Goal: Task Accomplishment & Management: Use online tool/utility

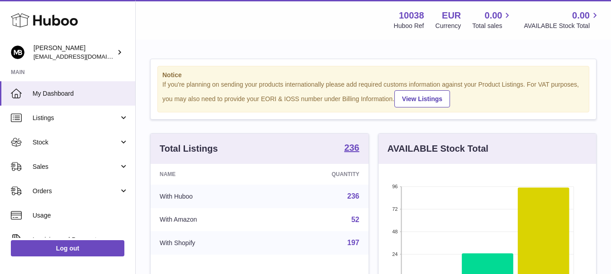
scroll to position [141, 217]
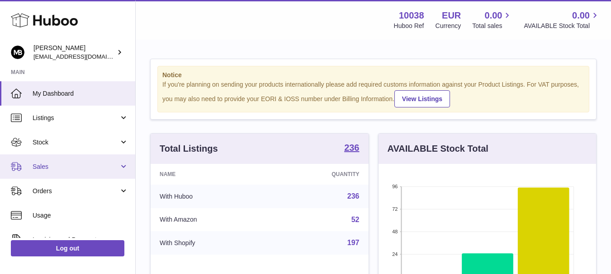
click at [36, 174] on link "Sales" at bounding box center [67, 167] width 135 height 24
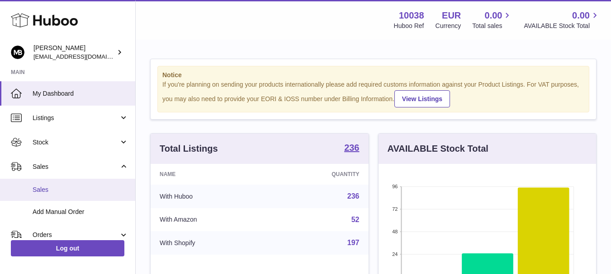
click at [39, 184] on link "Sales" at bounding box center [67, 190] width 135 height 22
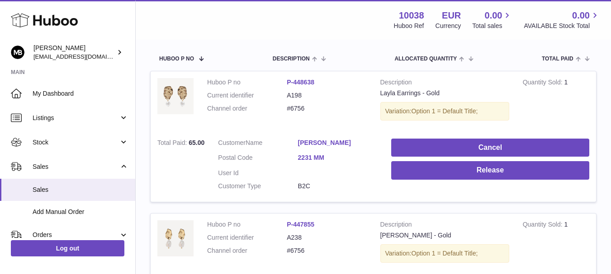
scroll to position [159, 0]
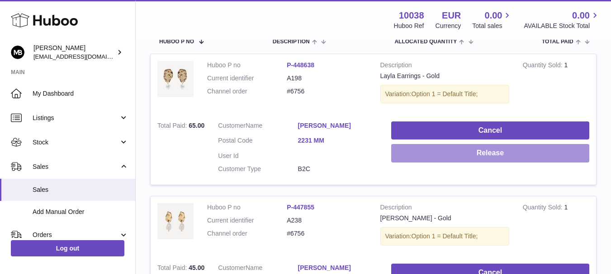
click at [415, 153] on button "Release" at bounding box center [490, 153] width 198 height 19
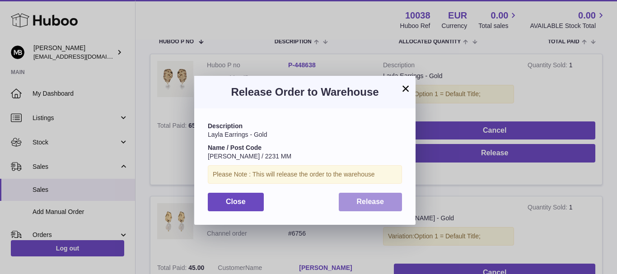
click at [353, 201] on button "Release" at bounding box center [371, 202] width 64 height 19
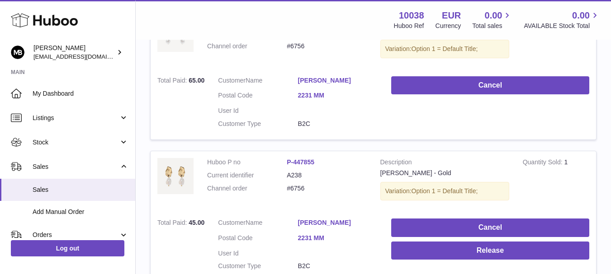
scroll to position [249, 0]
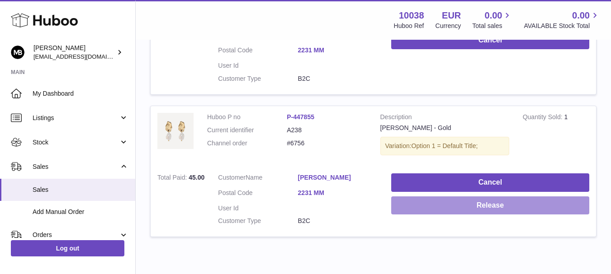
click at [423, 204] on button "Release" at bounding box center [490, 206] width 198 height 19
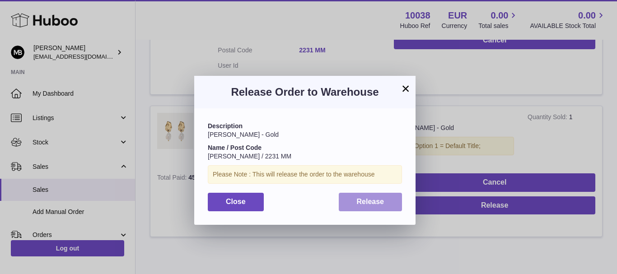
click at [380, 207] on button "Release" at bounding box center [371, 202] width 64 height 19
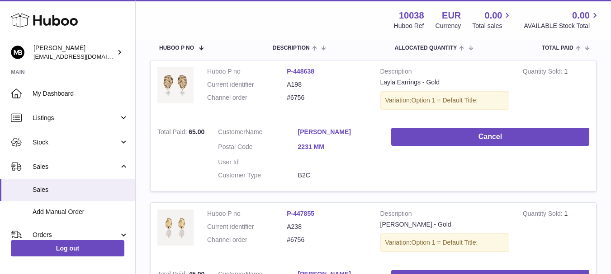
scroll to position [24, 0]
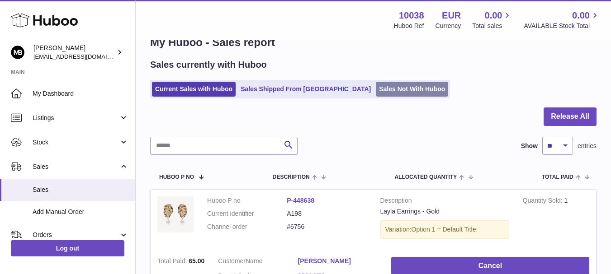
click at [376, 87] on link "Sales Not With Huboo" at bounding box center [412, 89] width 72 height 15
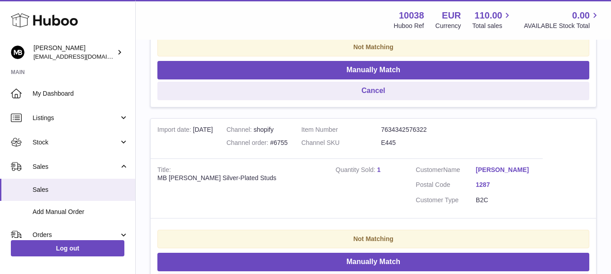
scroll to position [316, 0]
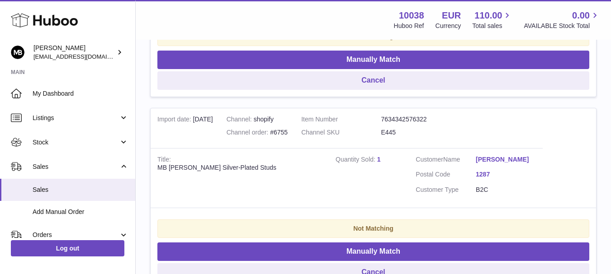
click at [344, 28] on div "Menu Huboo 10038 Huboo Ref EUR Currency 110.00 Total sales 0.00 AVAILABLE Stock…" at bounding box center [372, 19] width 453 height 21
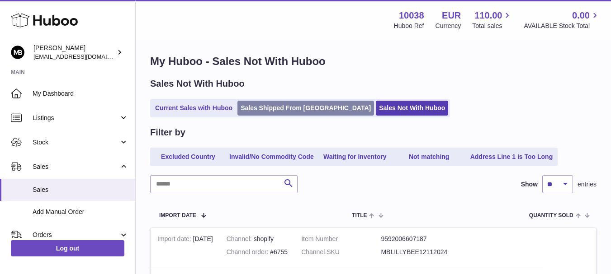
scroll to position [0, 0]
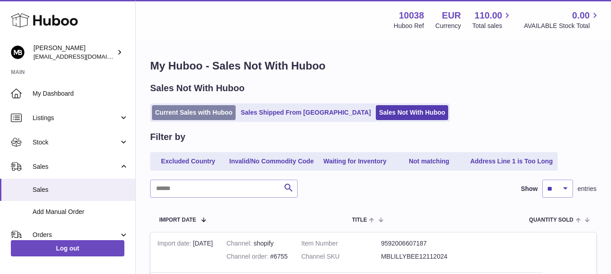
click at [205, 115] on link "Current Sales with Huboo" at bounding box center [194, 112] width 84 height 15
